Goal: Navigation & Orientation: Go to known website

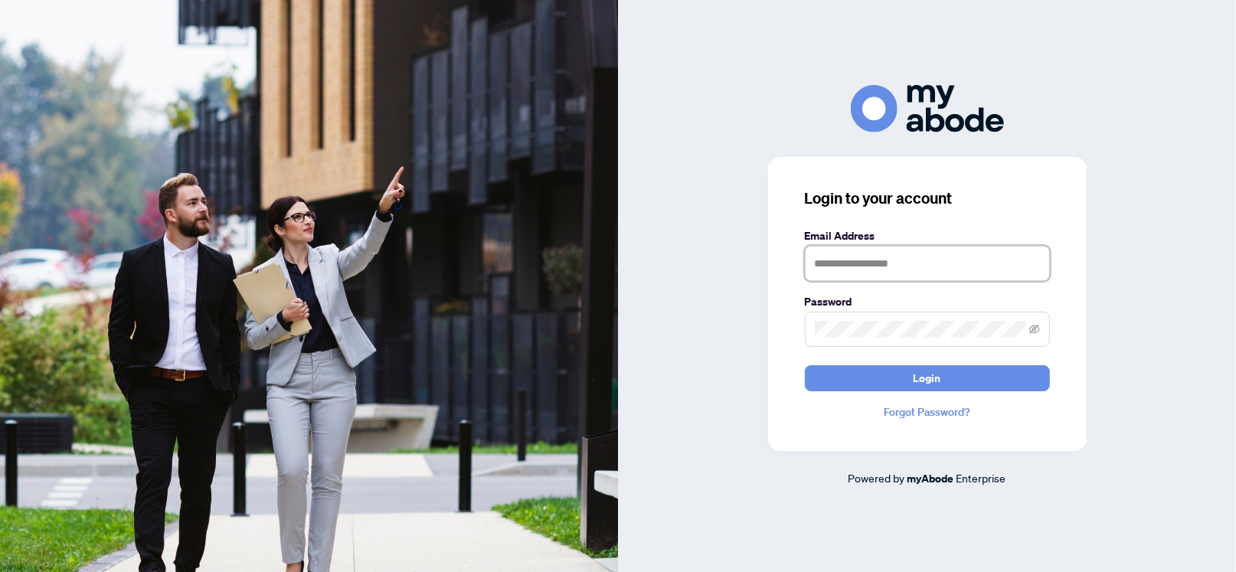
click at [848, 257] on input "text" at bounding box center [927, 263] width 245 height 35
type input "**********"
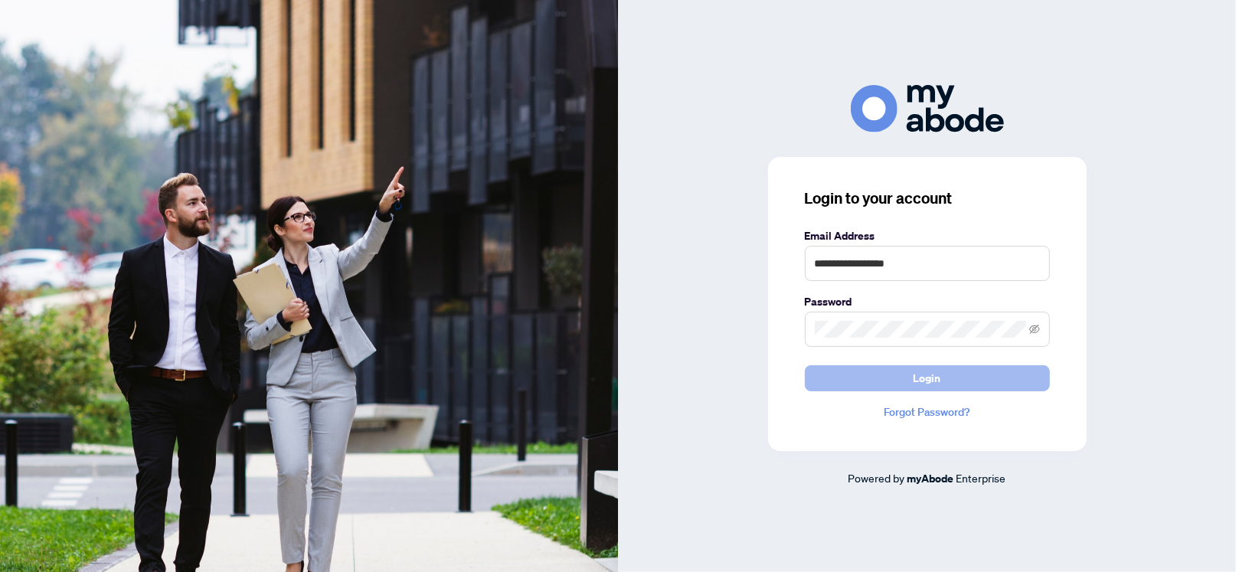
click at [947, 384] on button "Login" at bounding box center [927, 378] width 245 height 26
